Goal: Find specific page/section: Find specific page/section

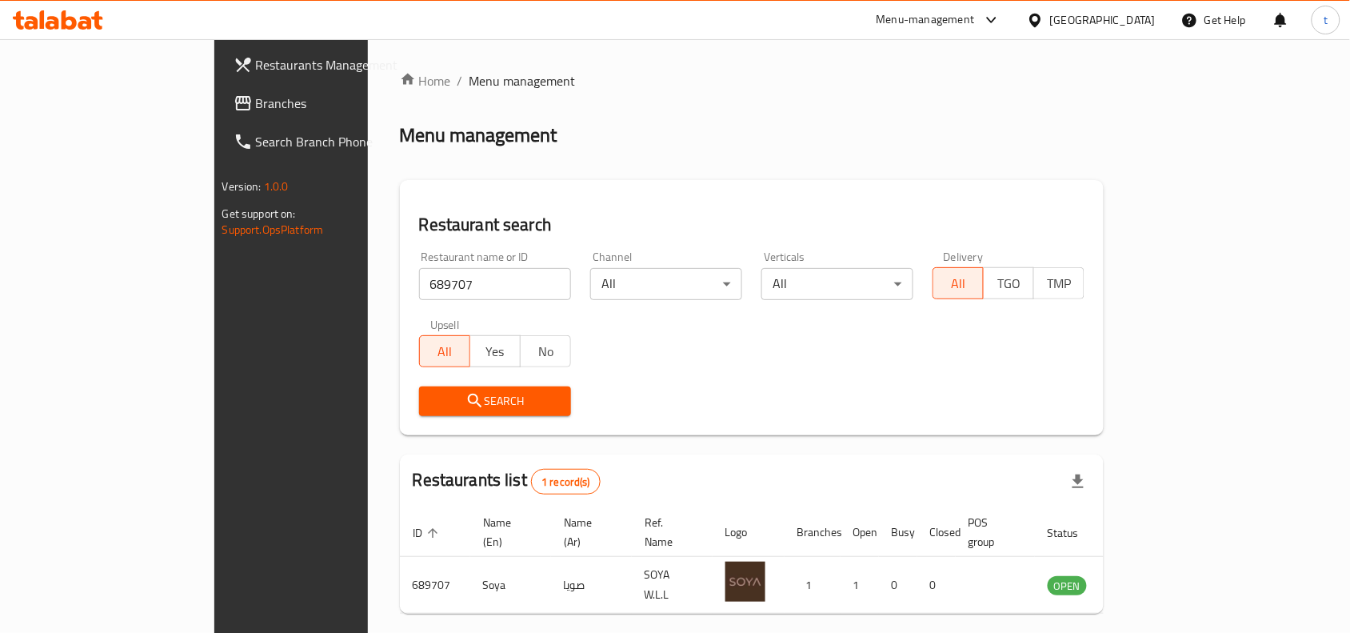
click at [256, 112] on span "Branches" at bounding box center [341, 103] width 171 height 19
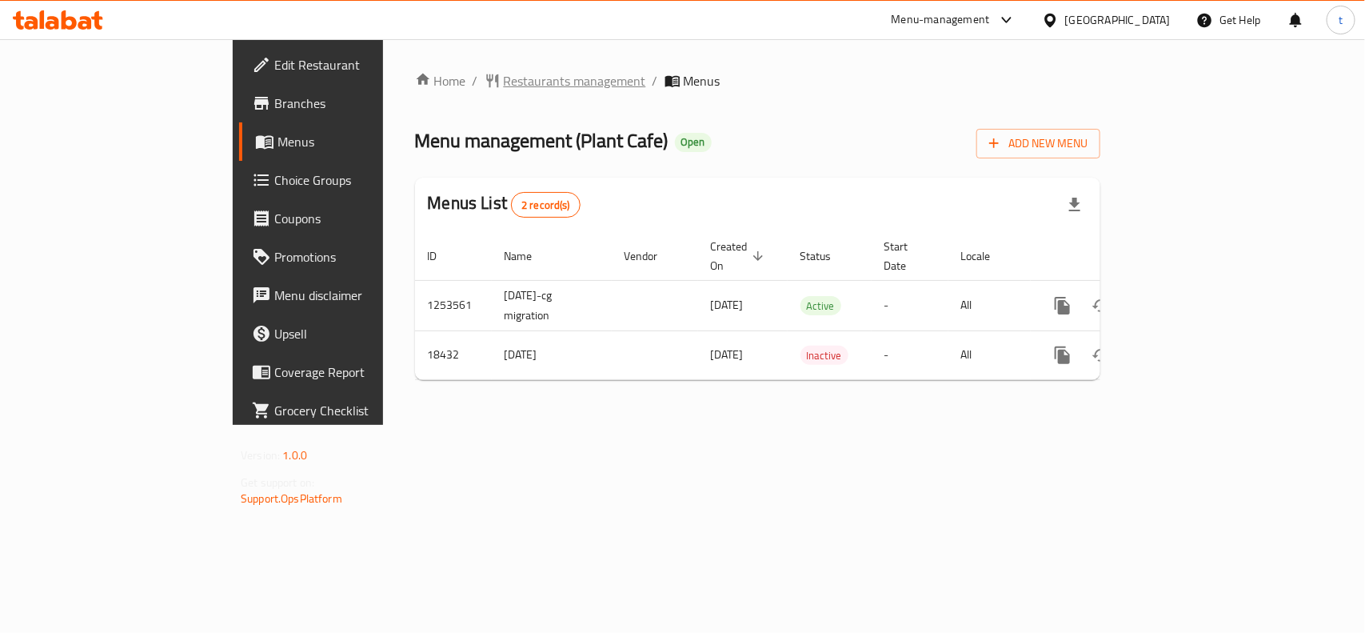
click at [504, 88] on span "Restaurants management" at bounding box center [575, 80] width 142 height 19
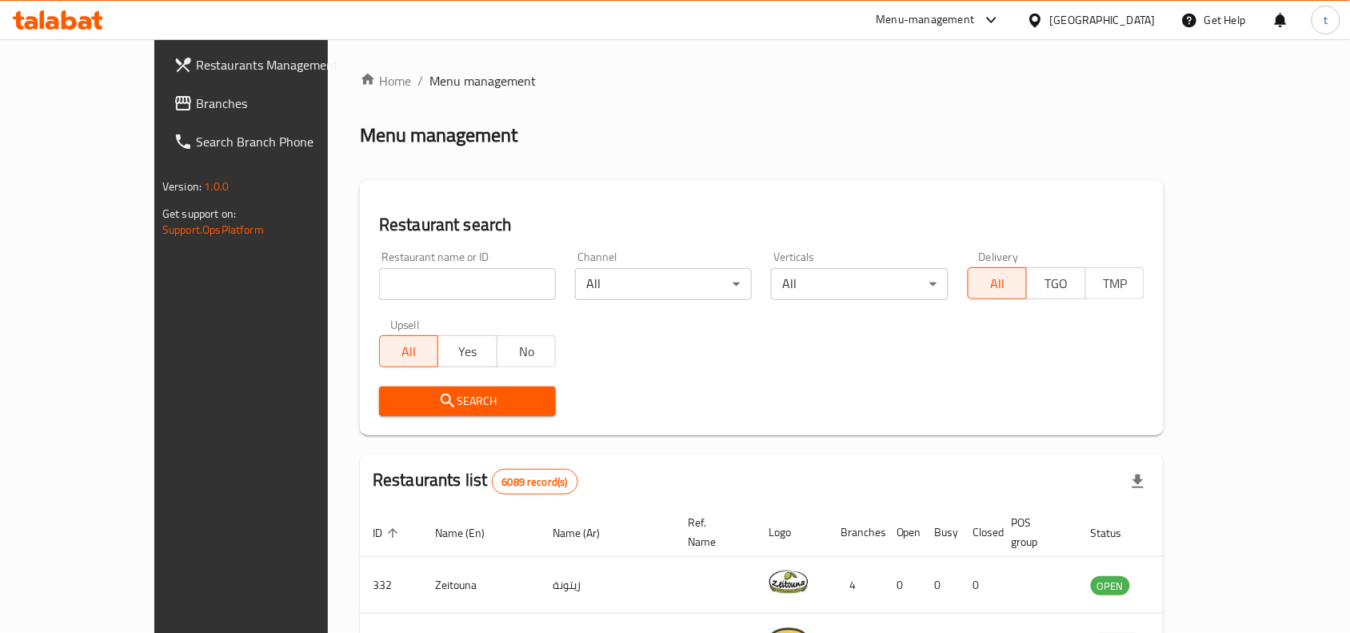
click at [379, 285] on input "search" at bounding box center [467, 284] width 177 height 32
paste input "10034"
type input "10034"
click at [394, 402] on span "Search" at bounding box center [467, 401] width 151 height 20
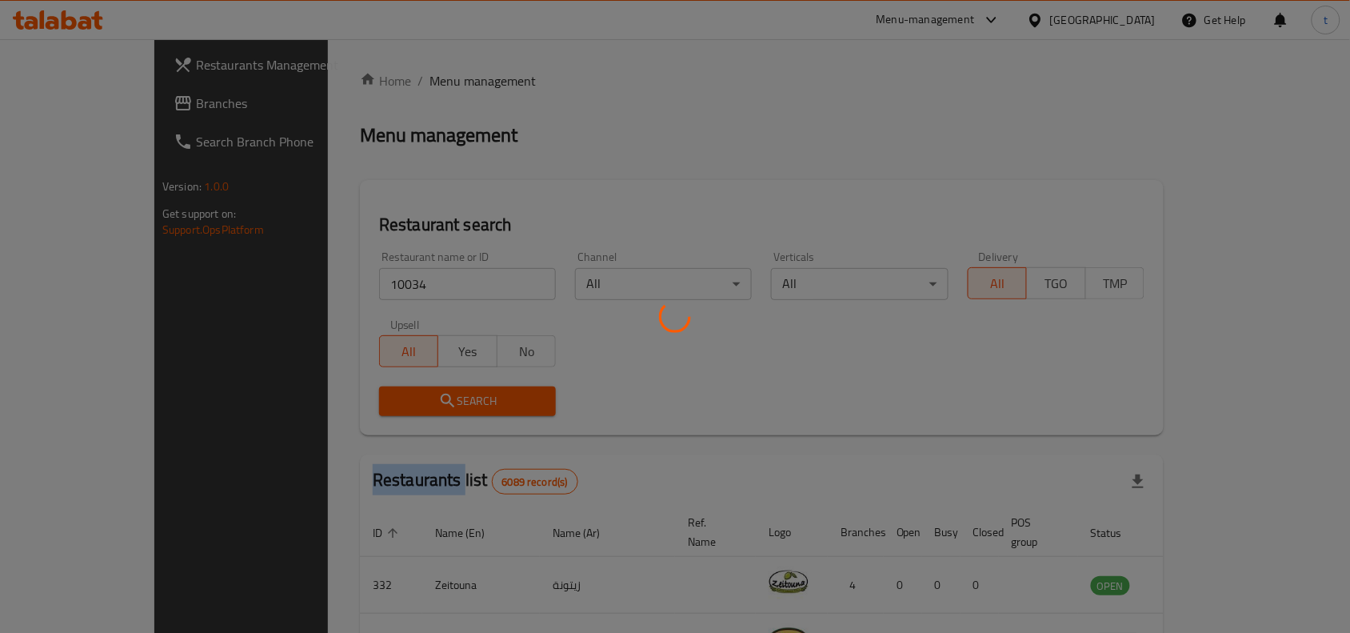
click at [394, 402] on div at bounding box center [675, 316] width 1350 height 633
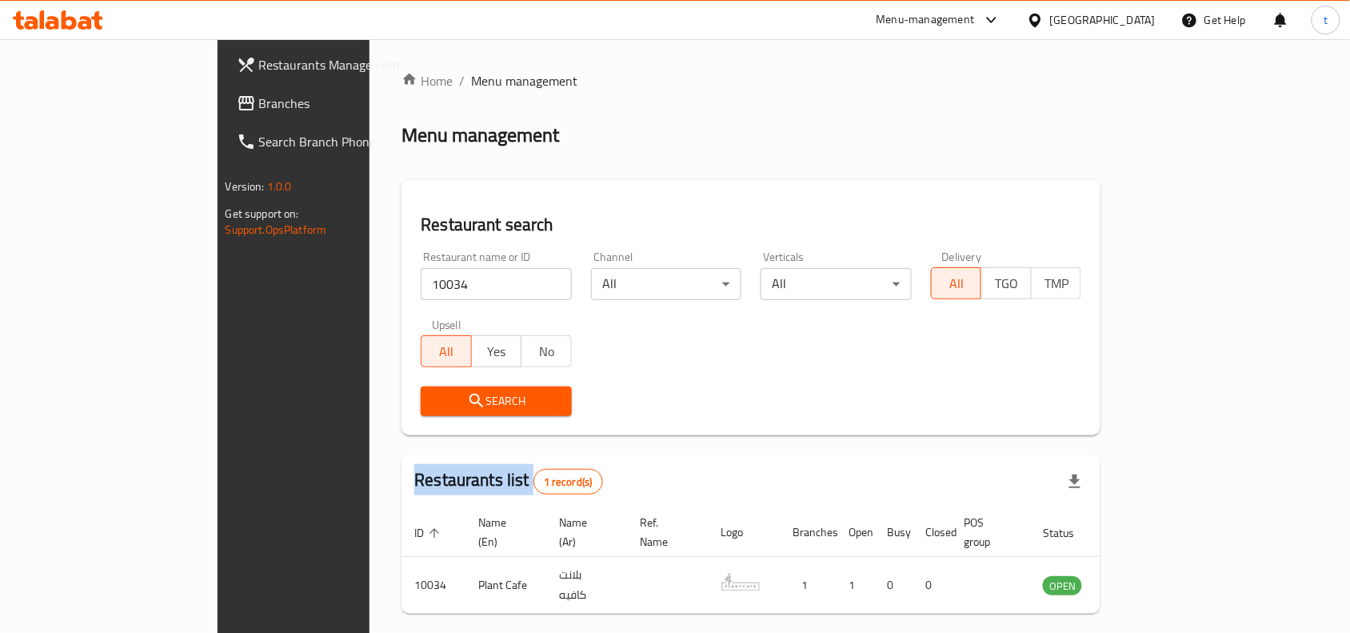
click at [259, 105] on span "Branches" at bounding box center [344, 103] width 171 height 19
